Goal: Use online tool/utility: Utilize a website feature to perform a specific function

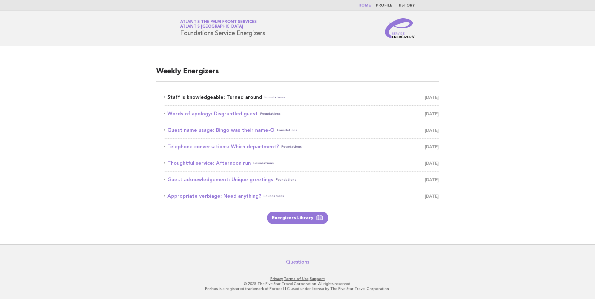
click at [216, 97] on link "Staff is knowledgeable: Turned around Foundations October 10" at bounding box center [301, 97] width 275 height 9
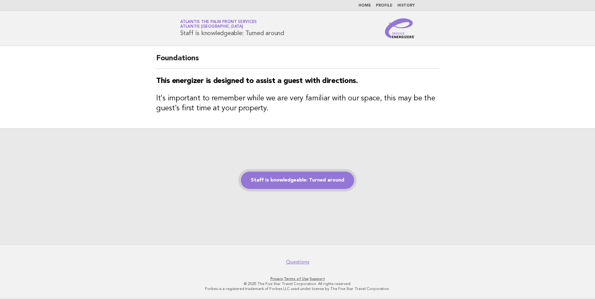
click at [301, 184] on link "Staff is knowledgeable: Turned around" at bounding box center [297, 180] width 113 height 17
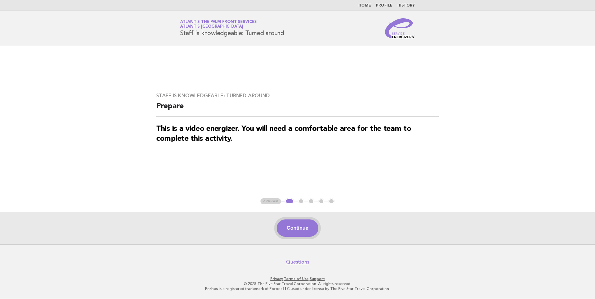
click at [297, 231] on button "Continue" at bounding box center [297, 228] width 41 height 17
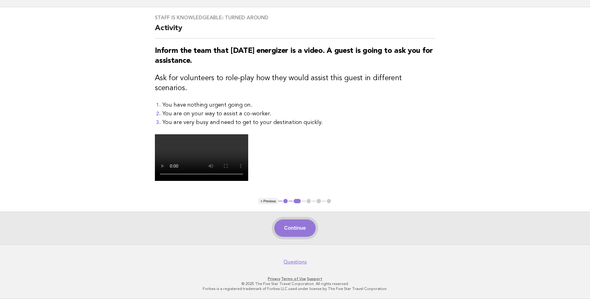
click at [289, 229] on button "Continue" at bounding box center [294, 228] width 41 height 17
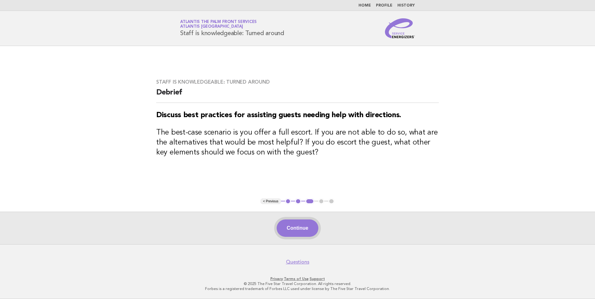
click at [308, 232] on button "Continue" at bounding box center [297, 228] width 41 height 17
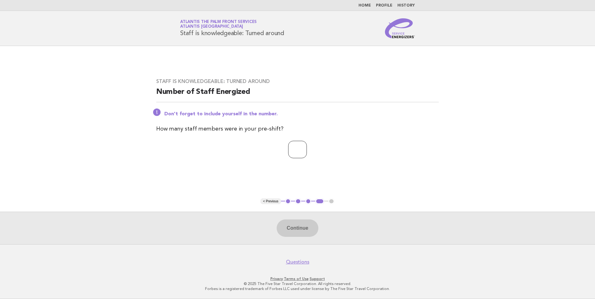
click at [289, 148] on input "number" at bounding box center [297, 149] width 19 height 17
type input "**"
click at [300, 232] on button "Continue" at bounding box center [297, 228] width 41 height 17
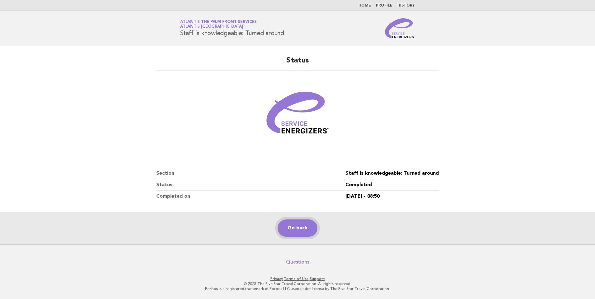
drag, startPoint x: 294, startPoint y: 230, endPoint x: 292, endPoint y: 227, distance: 3.3
click at [294, 230] on link "Go back" at bounding box center [298, 228] width 40 height 17
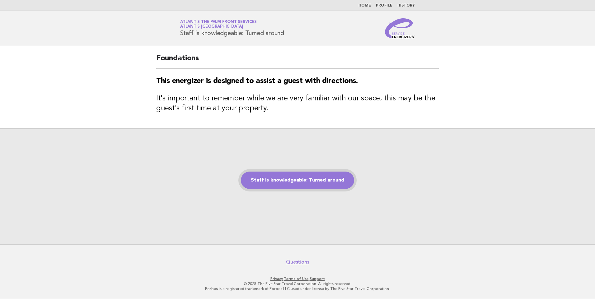
click at [301, 185] on link "Staff is knowledgeable: Turned around" at bounding box center [297, 180] width 113 height 17
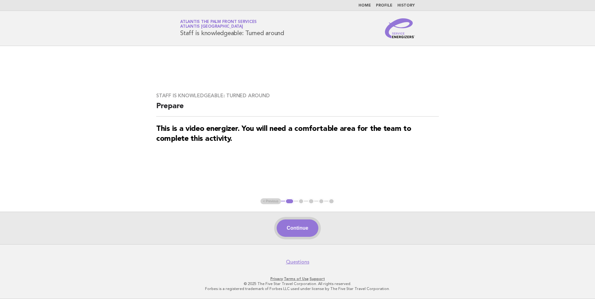
click at [305, 228] on button "Continue" at bounding box center [297, 228] width 41 height 17
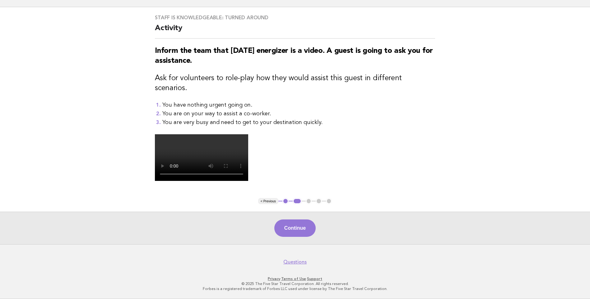
click at [305, 227] on button "Continue" at bounding box center [294, 228] width 41 height 17
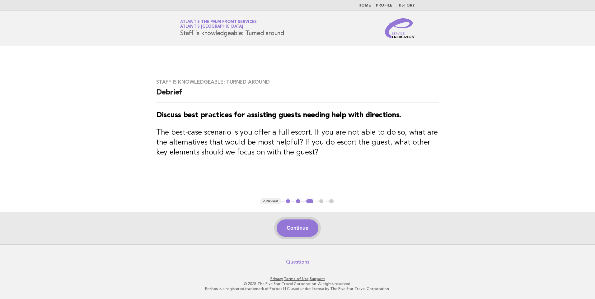
click at [304, 226] on button "Continue" at bounding box center [297, 228] width 41 height 17
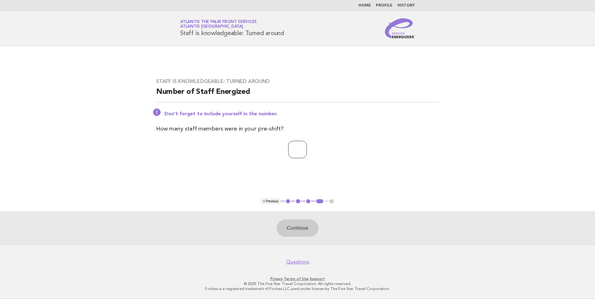
click at [298, 150] on input "number" at bounding box center [297, 149] width 19 height 17
type input "*"
click at [294, 225] on button "Continue" at bounding box center [297, 228] width 41 height 17
